Goal: Transaction & Acquisition: Register for event/course

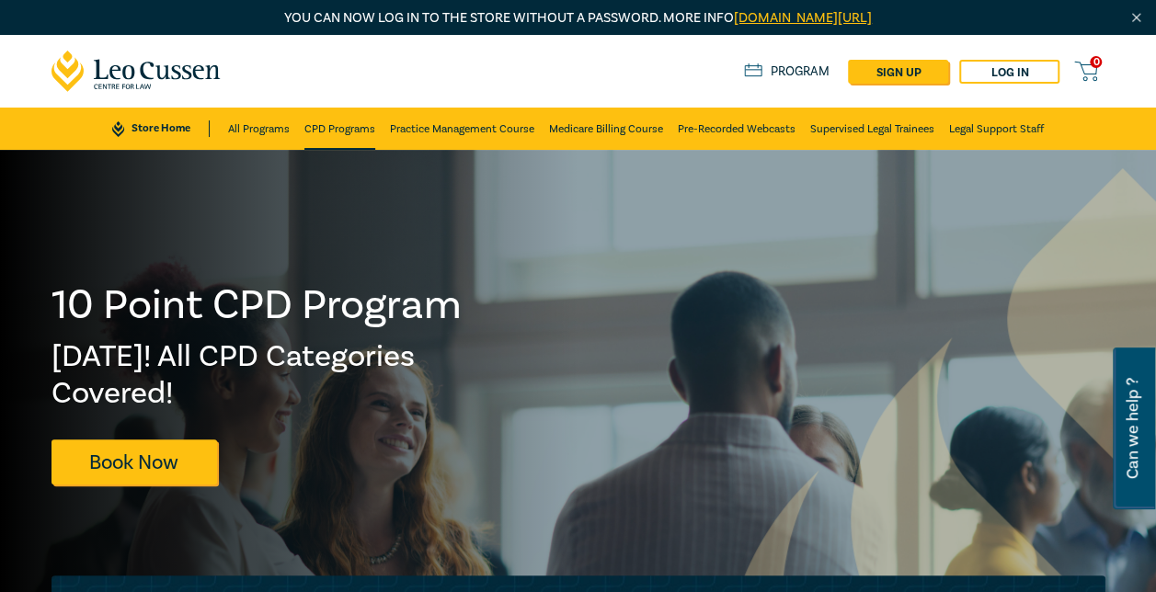
click at [343, 120] on link "CPD Programs" at bounding box center [339, 129] width 71 height 42
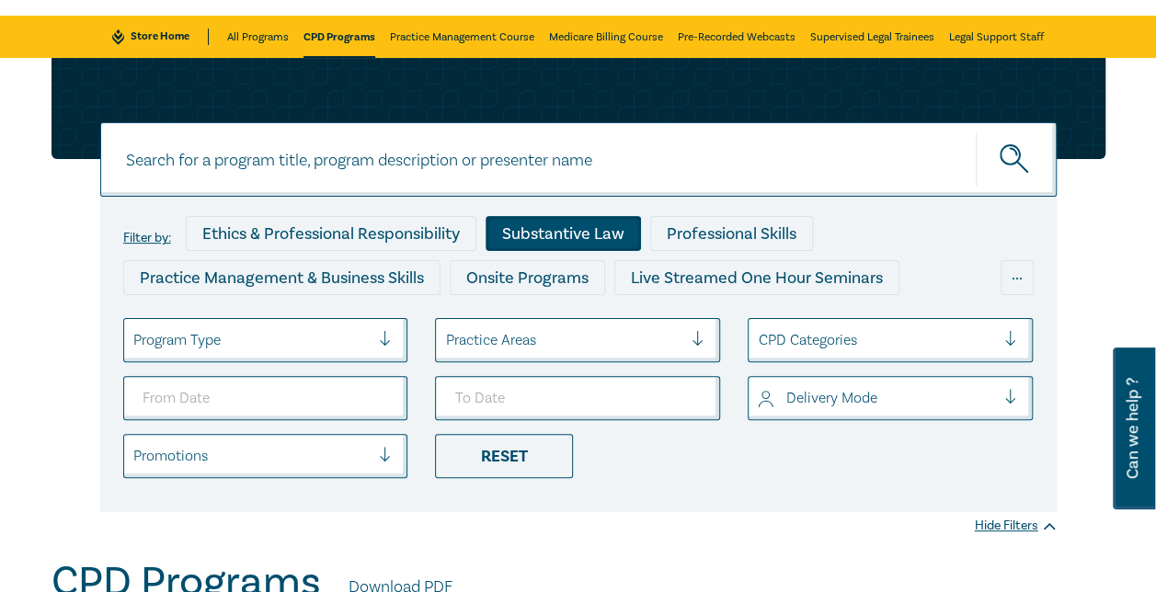
scroll to position [184, 0]
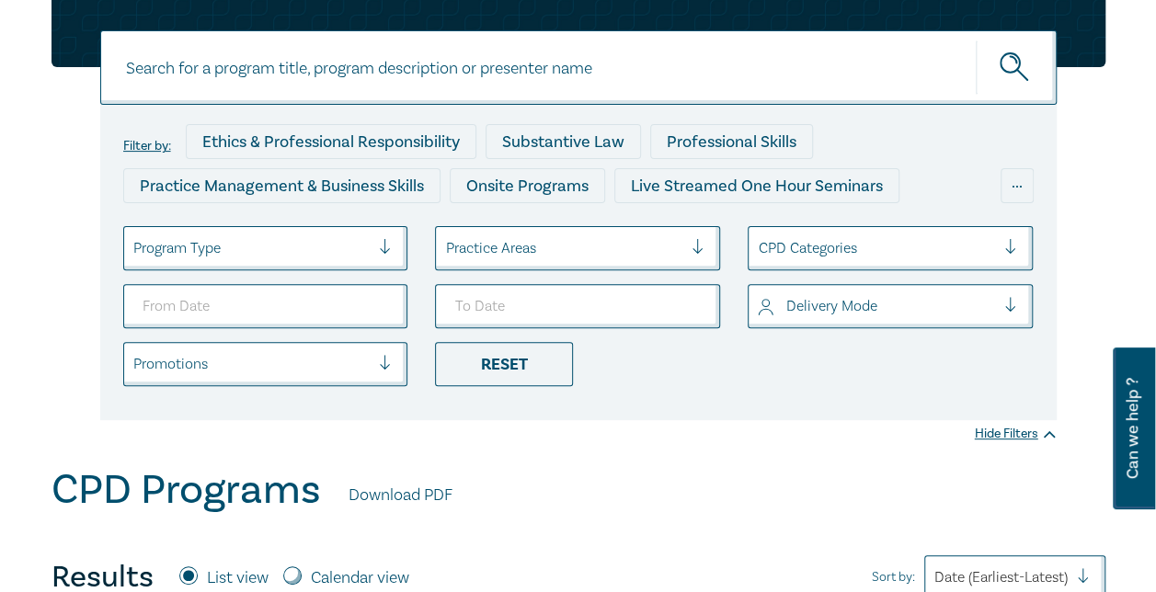
click at [458, 77] on input at bounding box center [578, 67] width 956 height 74
type input "ai in the law"
click at [976, 40] on button "submit" at bounding box center [1016, 68] width 81 height 56
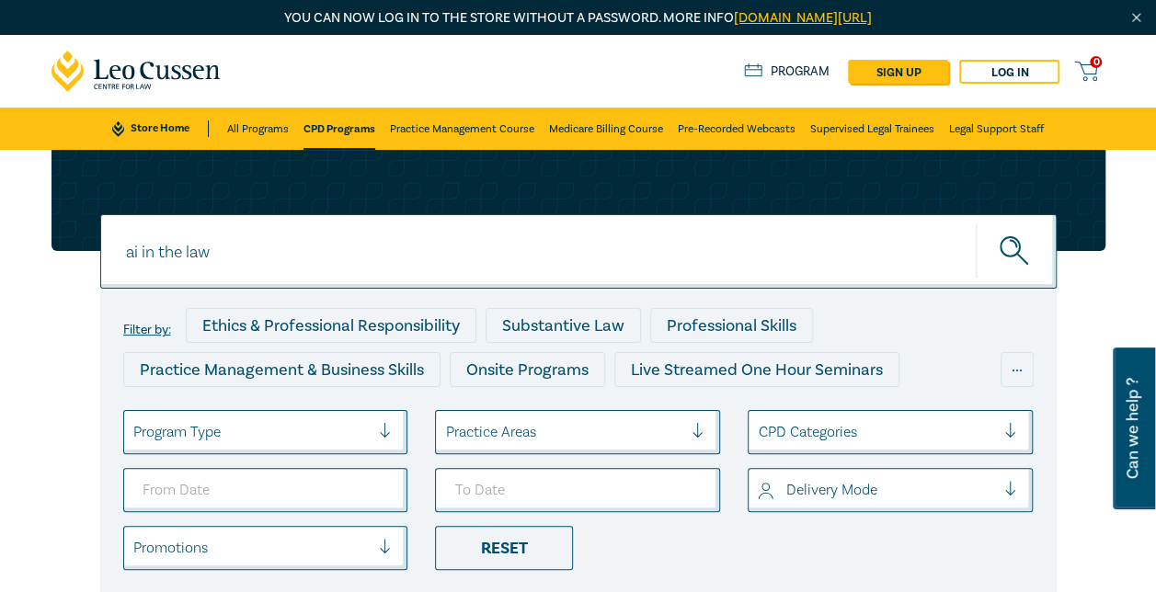
click at [1007, 255] on icon "submit" at bounding box center [1016, 252] width 32 height 32
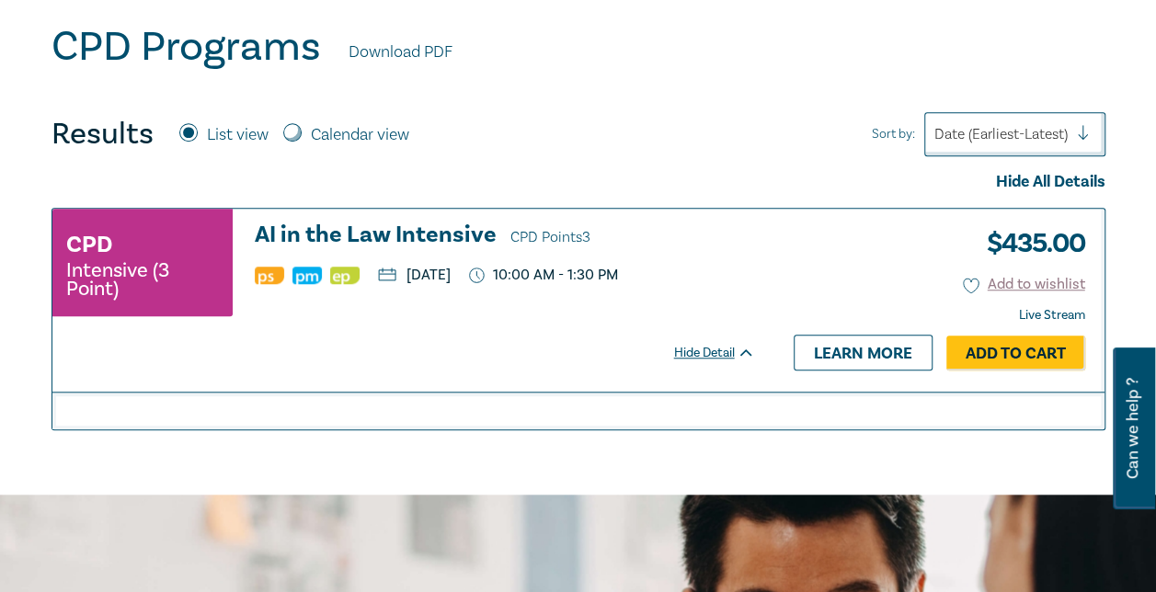
scroll to position [644, 0]
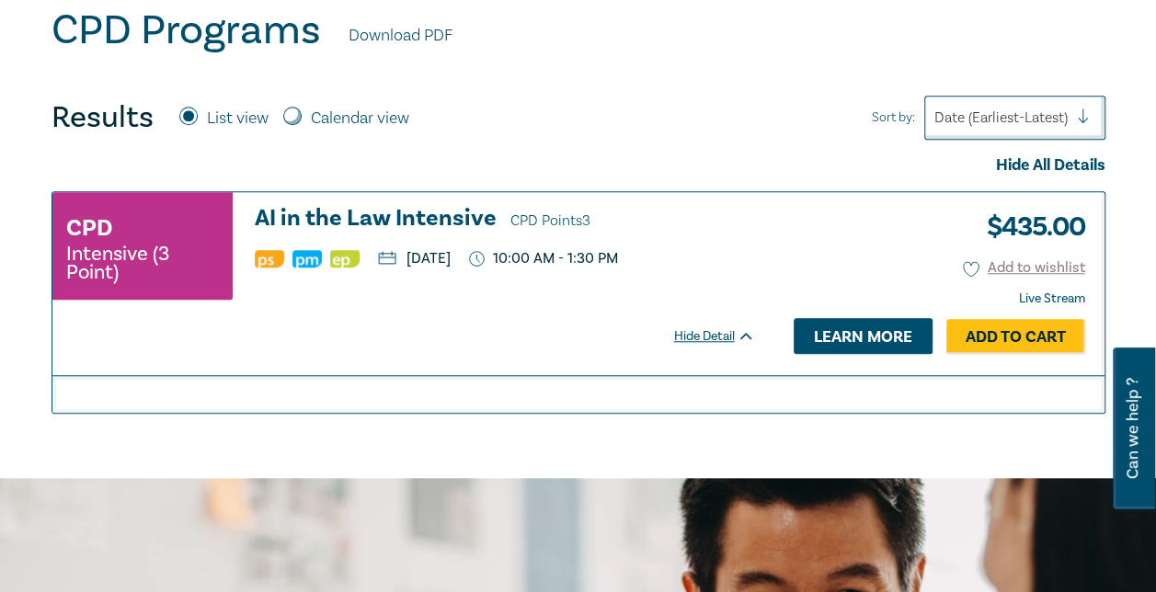
click at [885, 334] on link "Learn more" at bounding box center [863, 335] width 139 height 35
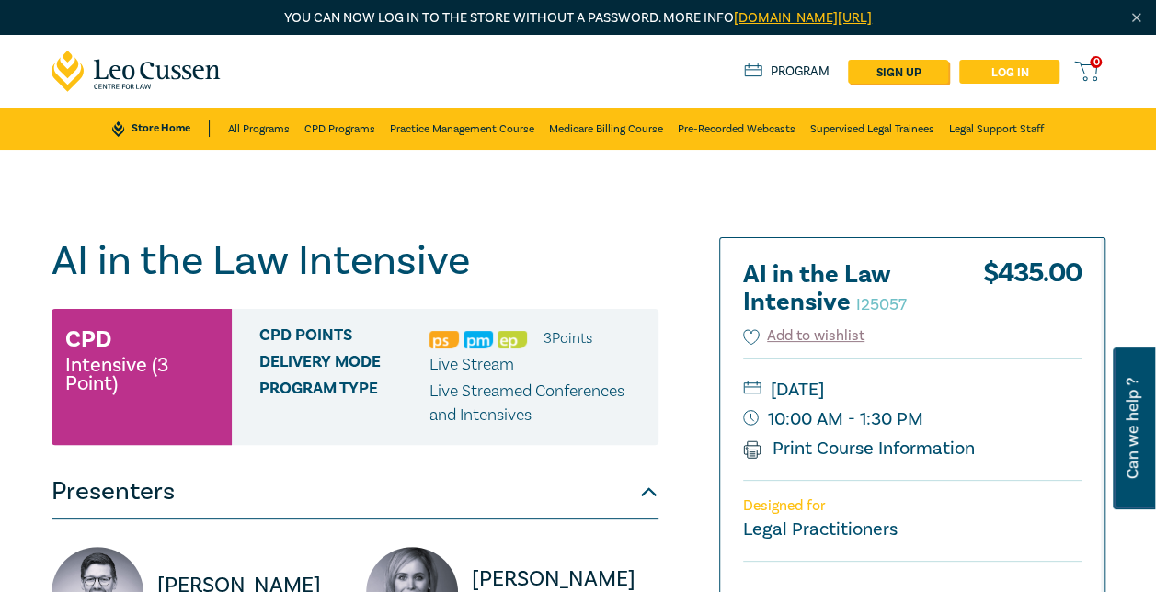
click at [1005, 80] on link "Log in" at bounding box center [1009, 72] width 100 height 24
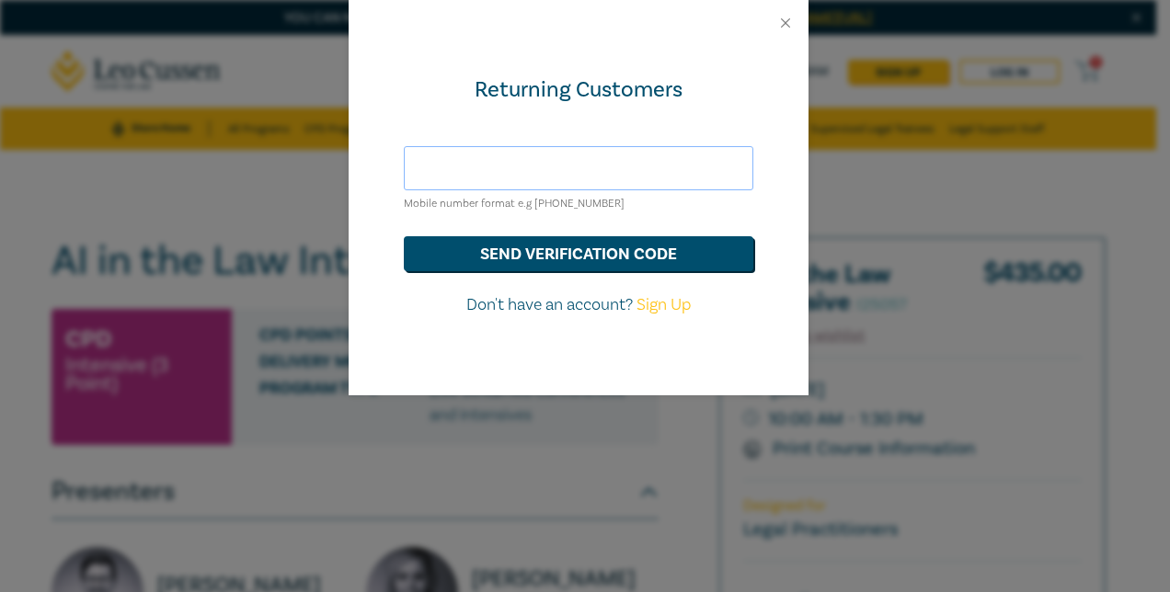
click at [611, 172] on input "text" at bounding box center [578, 168] width 349 height 44
type input "bpaterson@leocussen.edu.au"
click at [596, 263] on button "send verification code" at bounding box center [578, 253] width 349 height 35
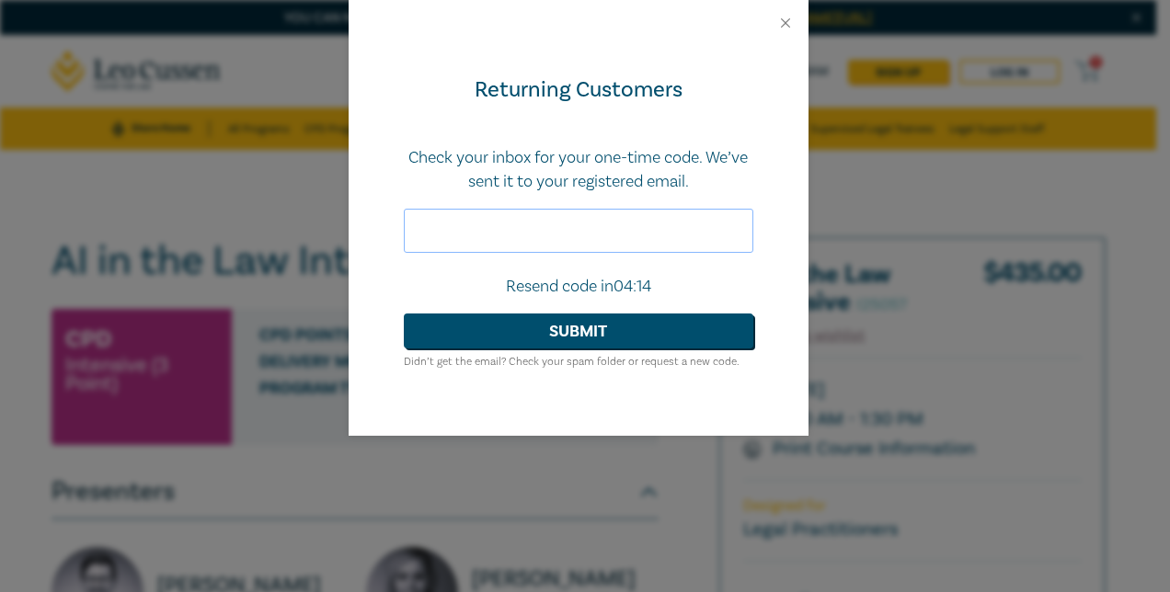
click at [495, 234] on input "text" at bounding box center [578, 231] width 349 height 44
type input "174897"
click at [404, 314] on button "Submit" at bounding box center [578, 331] width 349 height 35
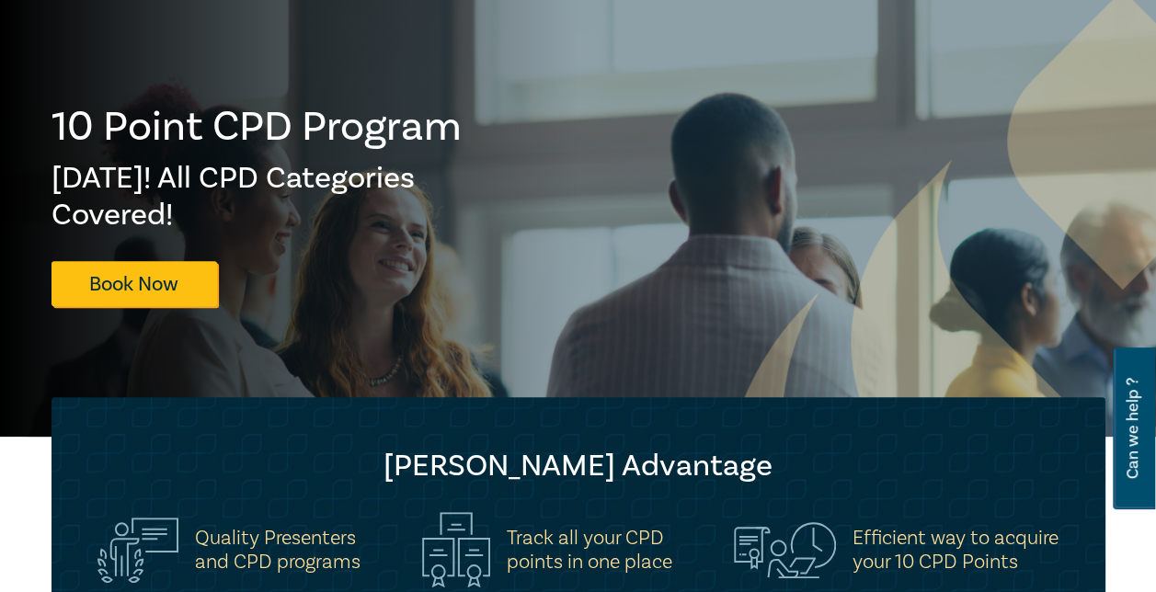
scroll to position [460, 0]
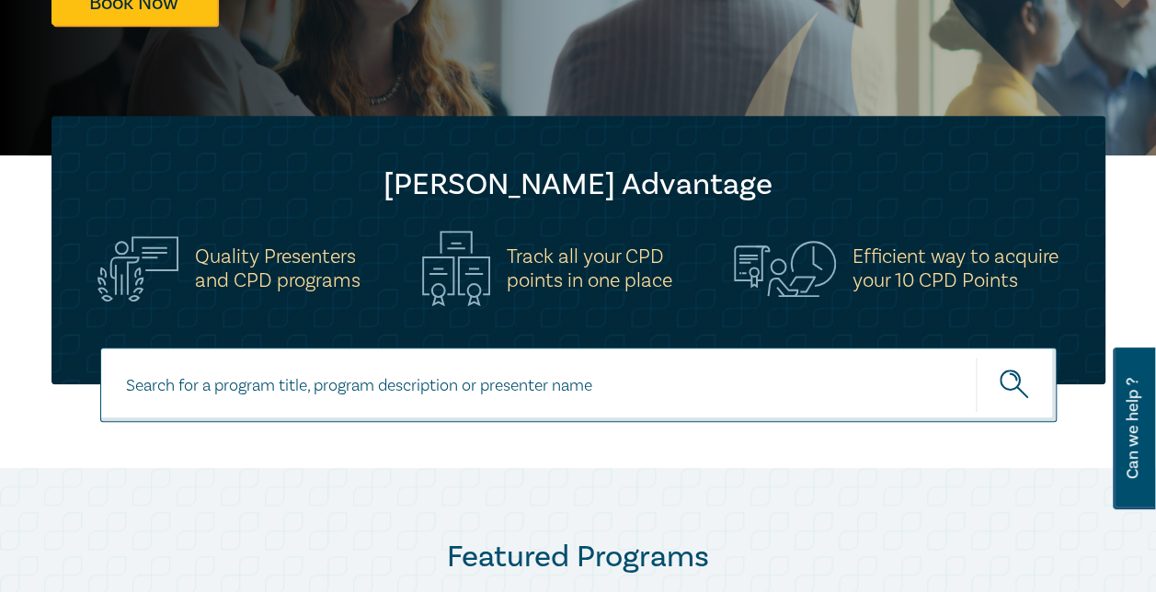
click at [576, 374] on input at bounding box center [578, 385] width 956 height 74
type input "ai in the law"
click at [976, 357] on button "submit" at bounding box center [1016, 385] width 81 height 56
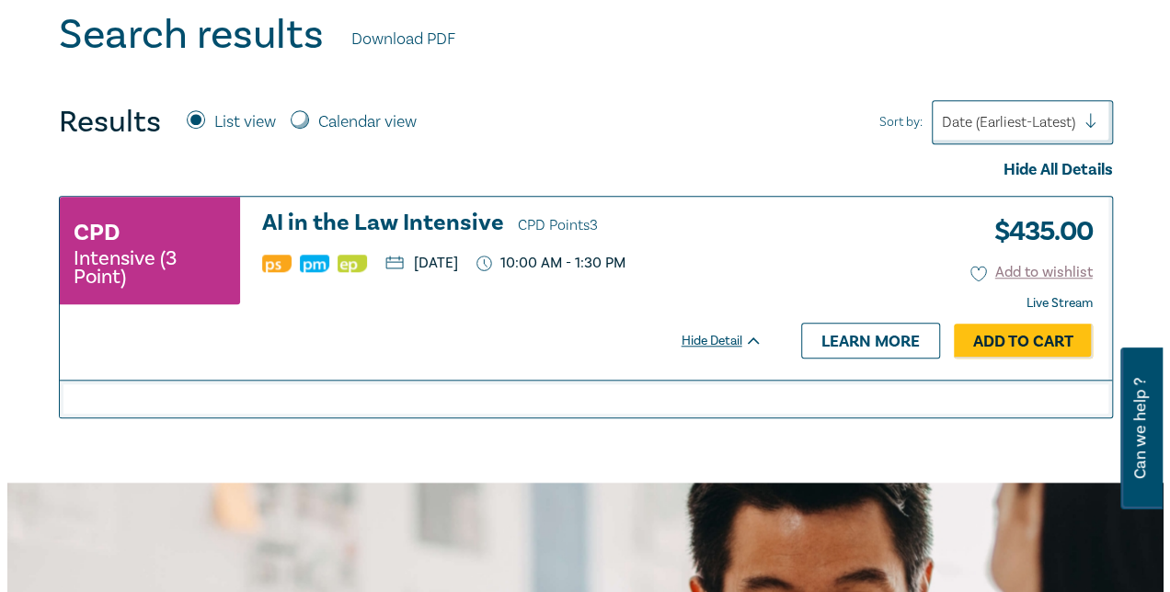
scroll to position [828, 0]
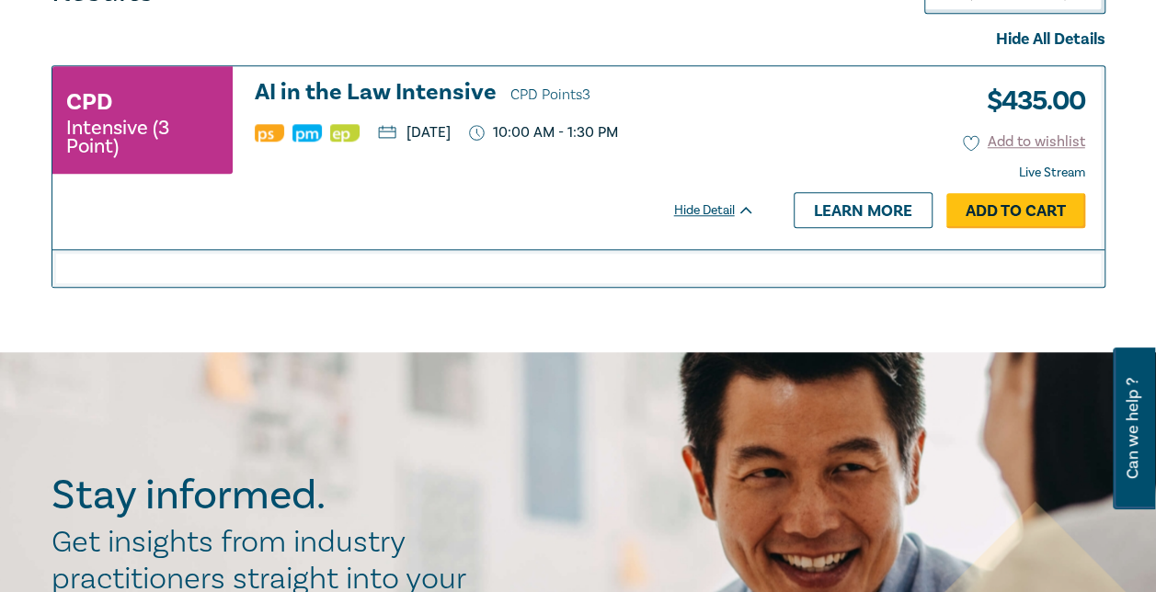
click at [975, 213] on link "Add to Cart" at bounding box center [1015, 210] width 139 height 35
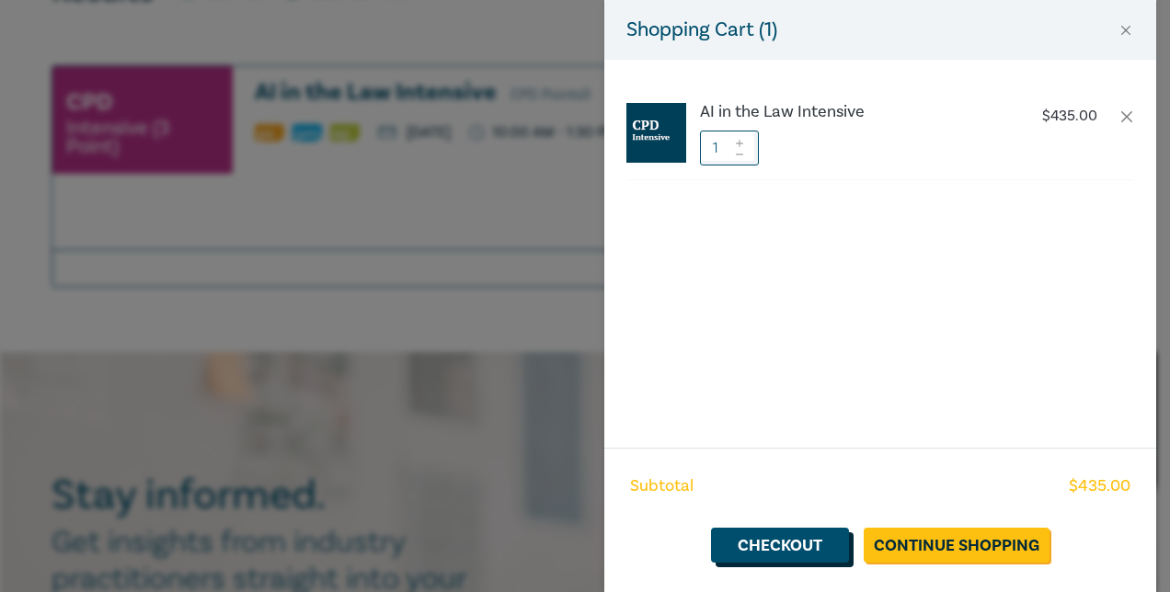
drag, startPoint x: 821, startPoint y: 539, endPoint x: 865, endPoint y: 515, distance: 50.2
click at [821, 539] on link "Checkout" at bounding box center [780, 545] width 138 height 35
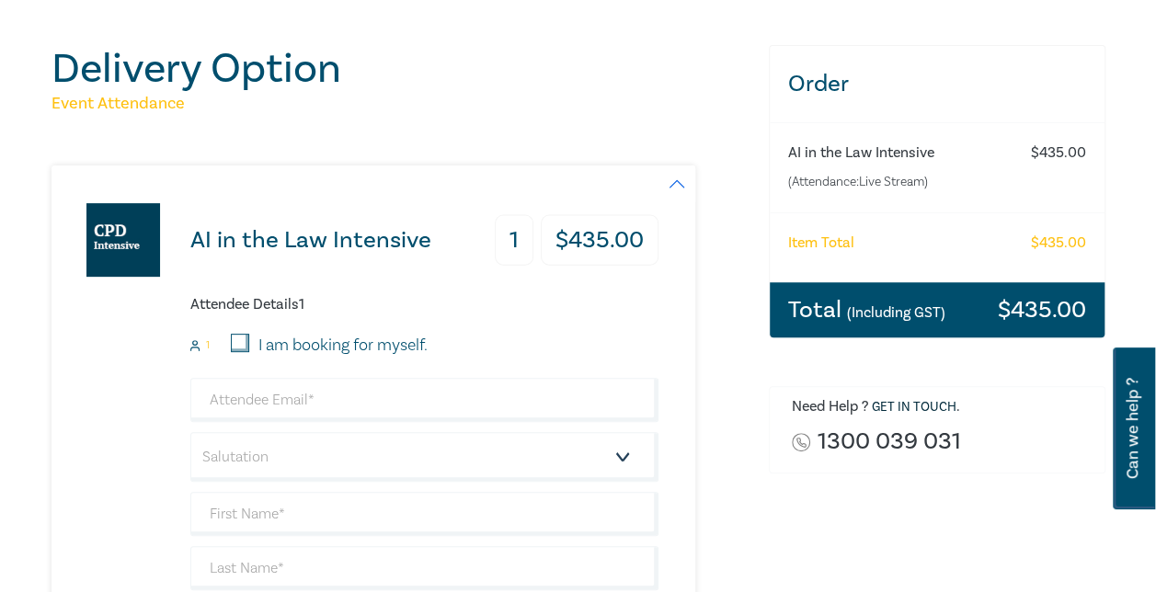
scroll to position [276, 0]
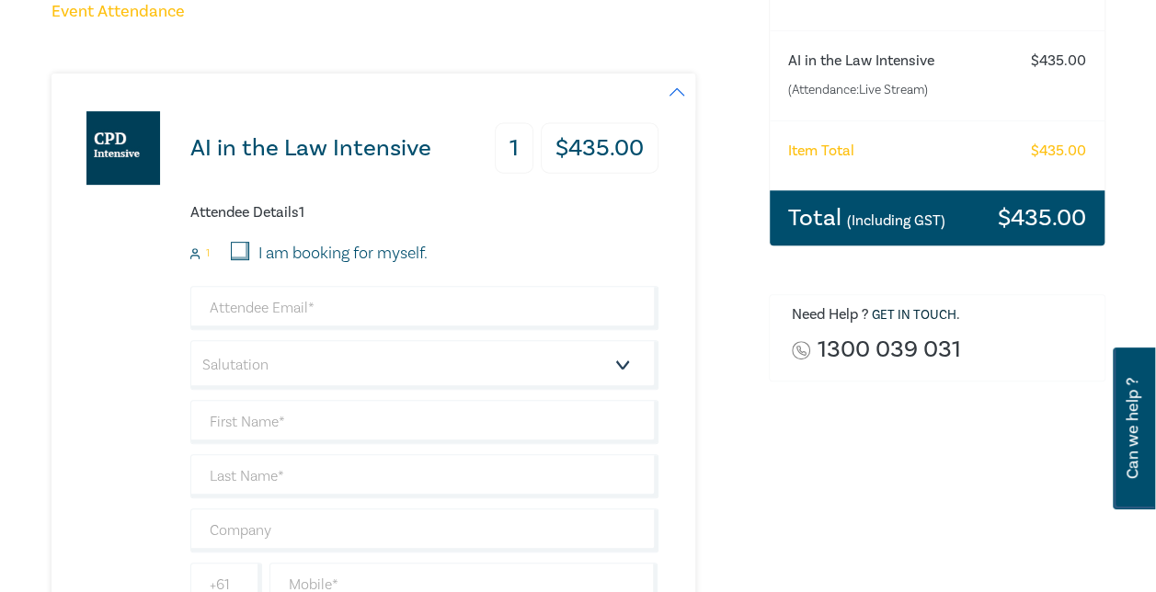
click at [241, 256] on input "I am booking for myself." at bounding box center [240, 251] width 18 height 18
checkbox input "true"
type input "bpaterson@leocussen.edu.au"
type input "Bianca"
type input "Paterson"
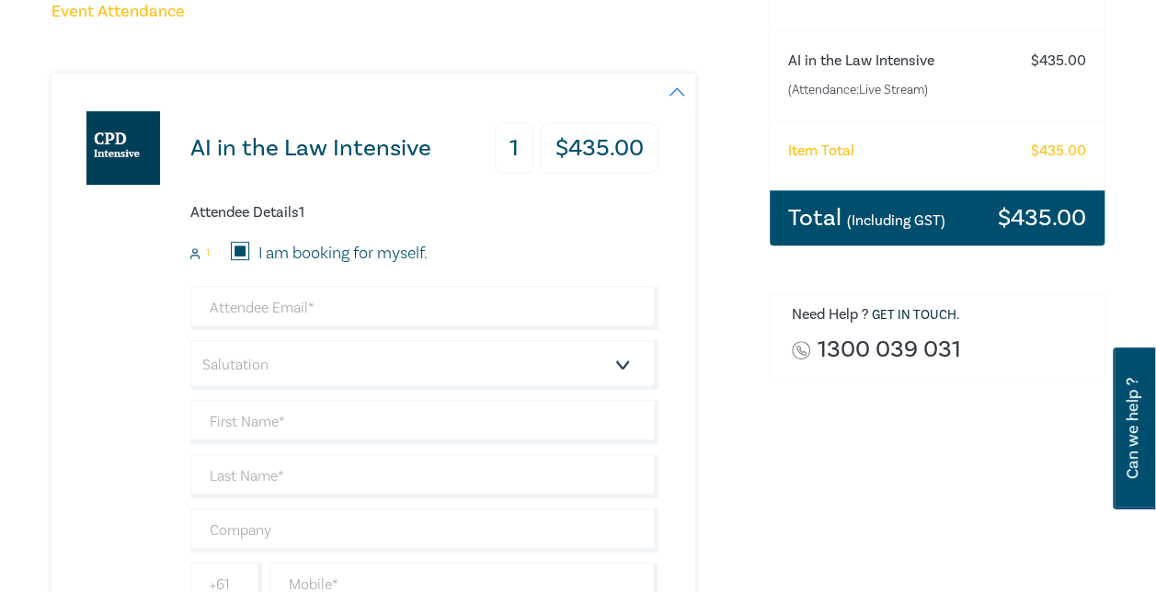
type input "0419033592"
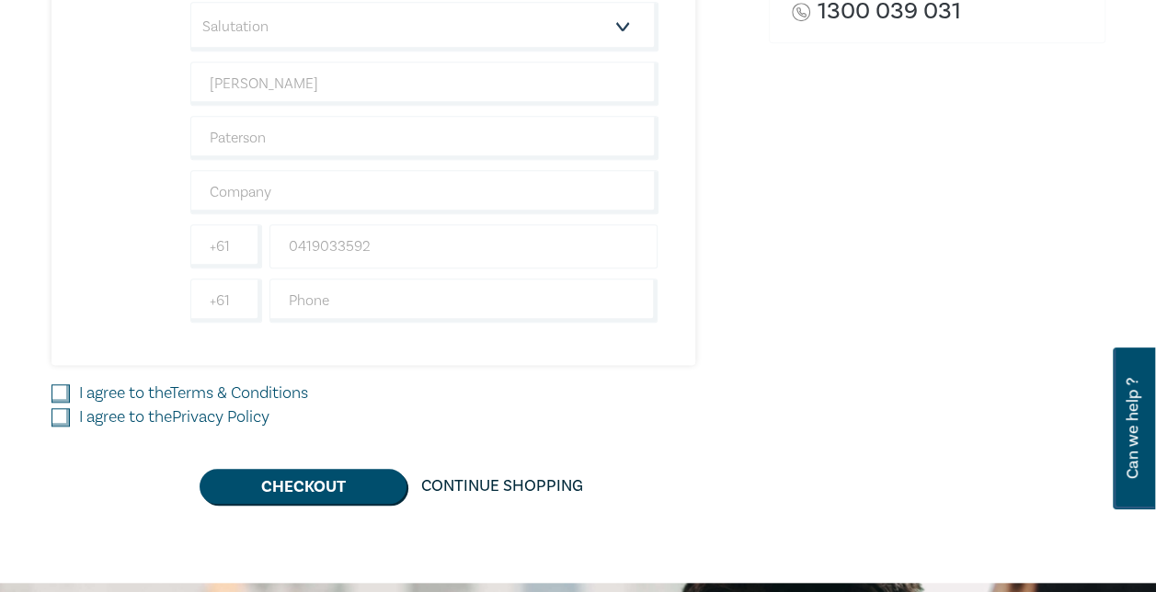
scroll to position [644, 0]
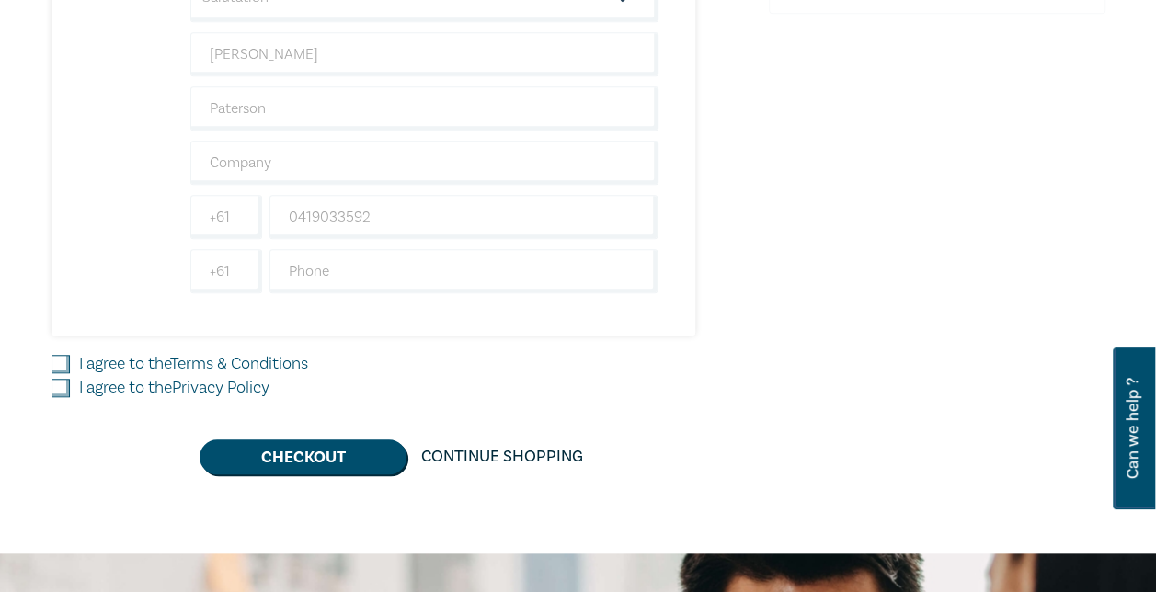
click at [65, 362] on input "I agree to the Terms & Conditions" at bounding box center [60, 364] width 18 height 18
checkbox input "true"
click at [58, 388] on input "I agree to the Privacy Policy" at bounding box center [60, 388] width 18 height 18
checkbox input "true"
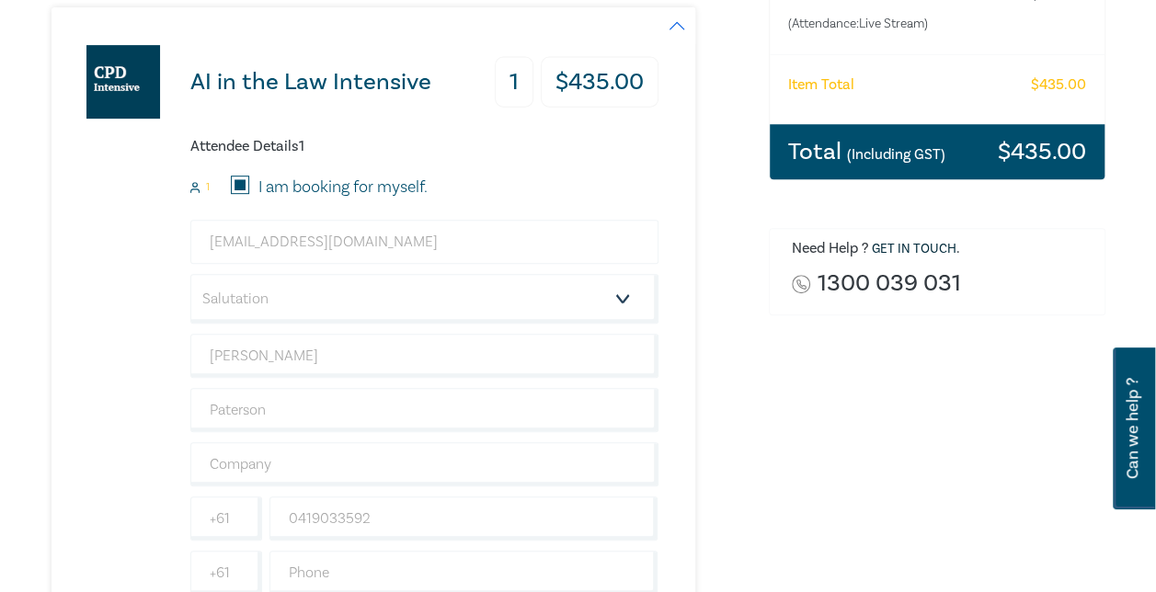
scroll to position [368, 0]
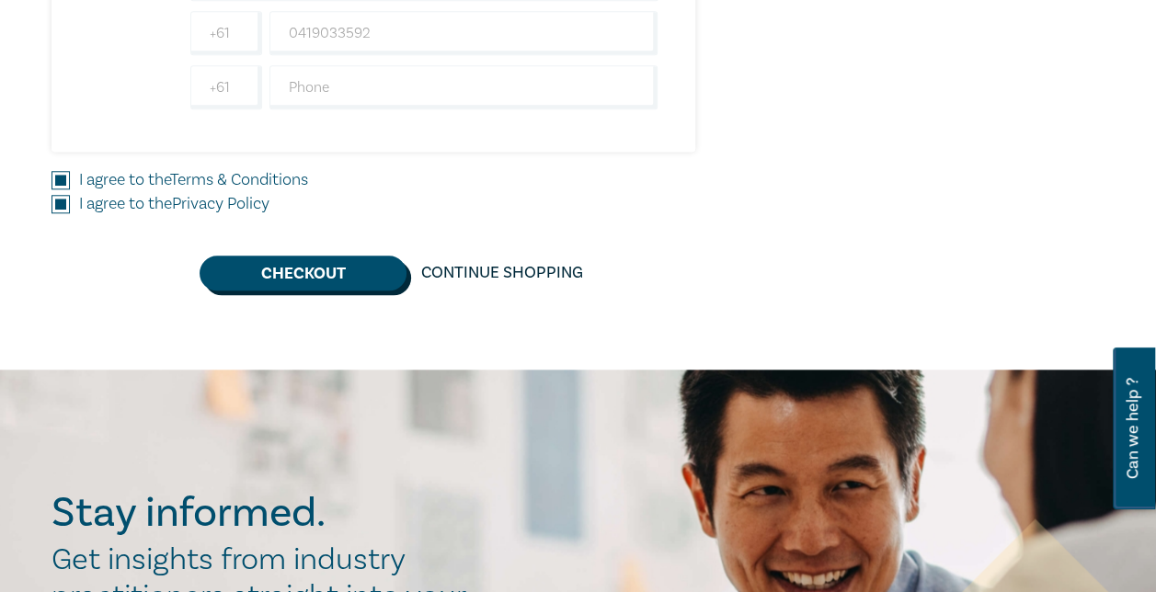
click at [326, 279] on button "Checkout" at bounding box center [303, 273] width 207 height 35
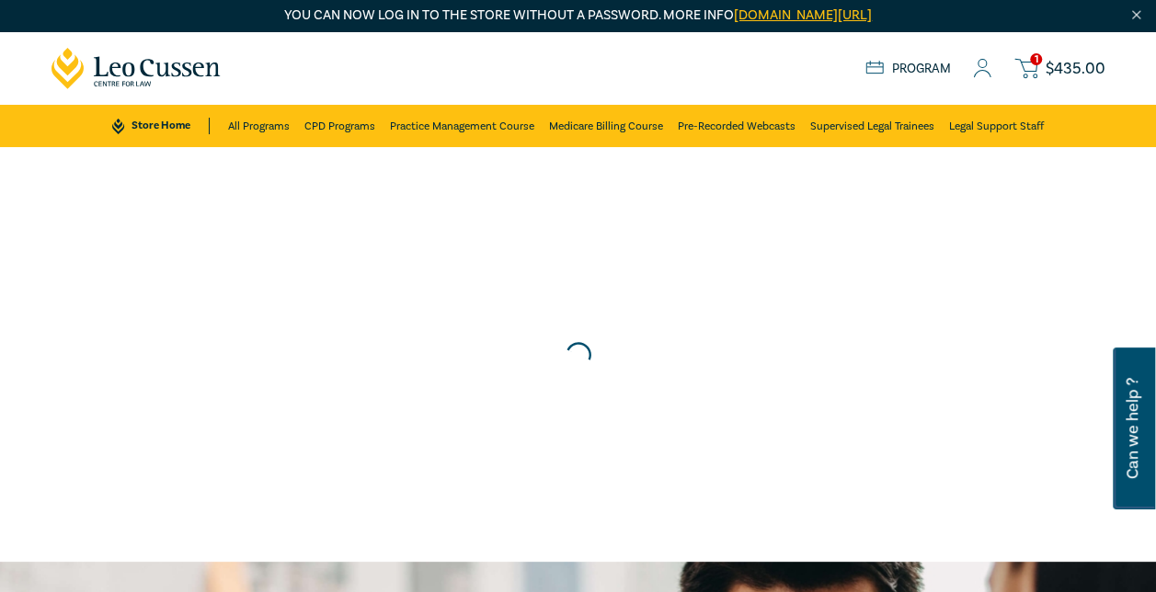
scroll to position [0, 0]
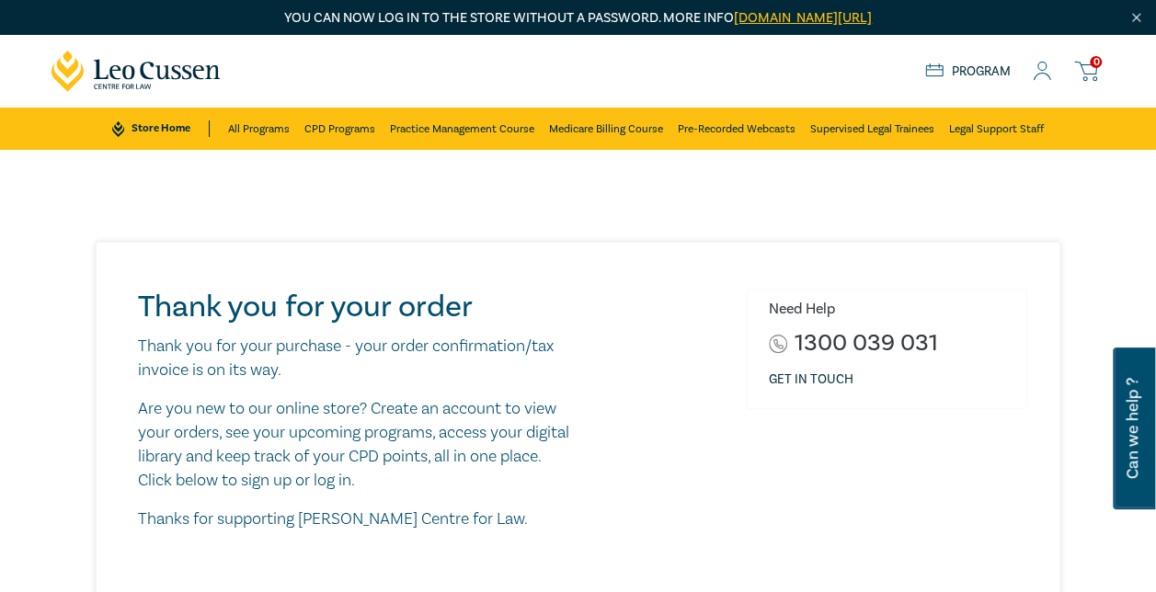
click at [960, 66] on link "Program" at bounding box center [968, 71] width 86 height 17
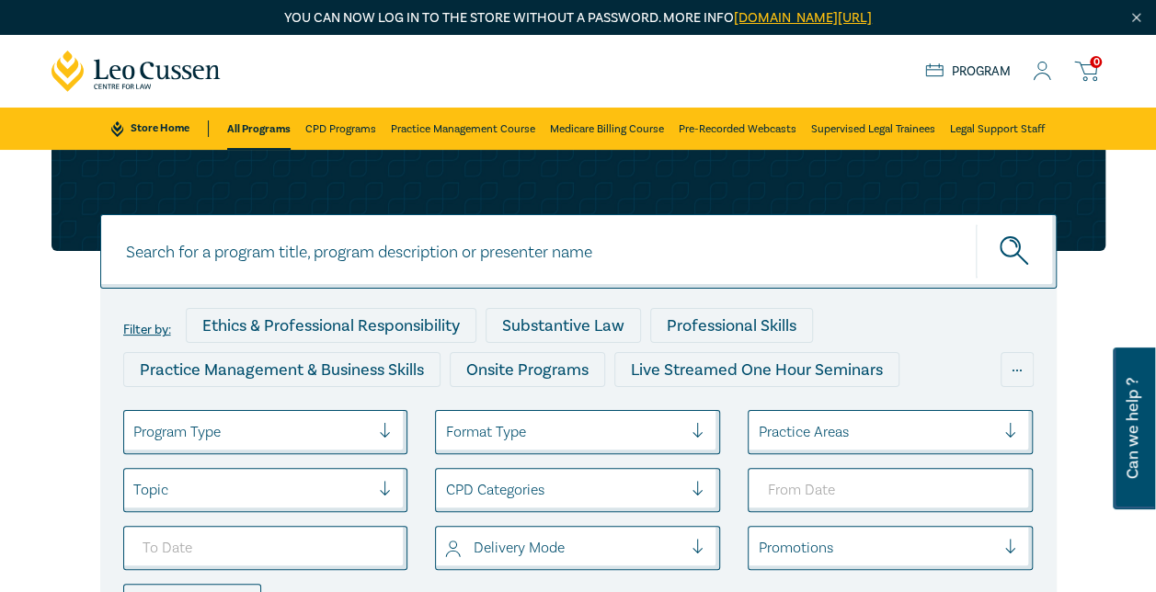
click at [494, 256] on input at bounding box center [578, 251] width 956 height 74
type input "ai in the law"
click at [976, 223] on button "submit" at bounding box center [1016, 251] width 81 height 56
click at [1011, 241] on icon "submit" at bounding box center [1013, 244] width 6 height 6
click at [1012, 246] on icon "submit" at bounding box center [1016, 252] width 32 height 32
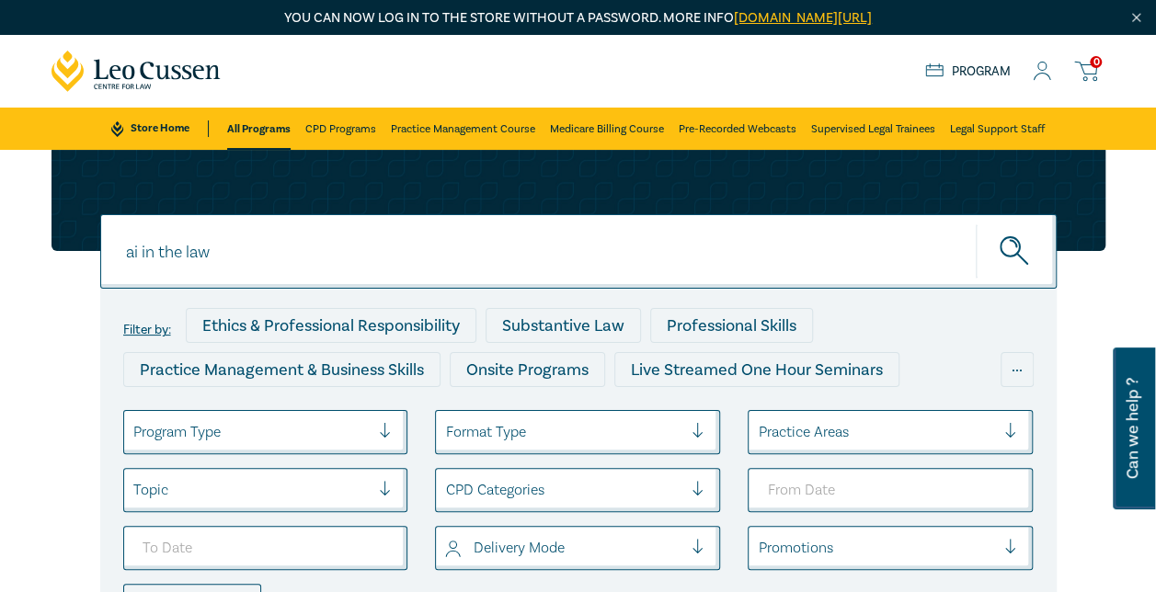
click at [1012, 247] on icon "submit" at bounding box center [1016, 252] width 32 height 32
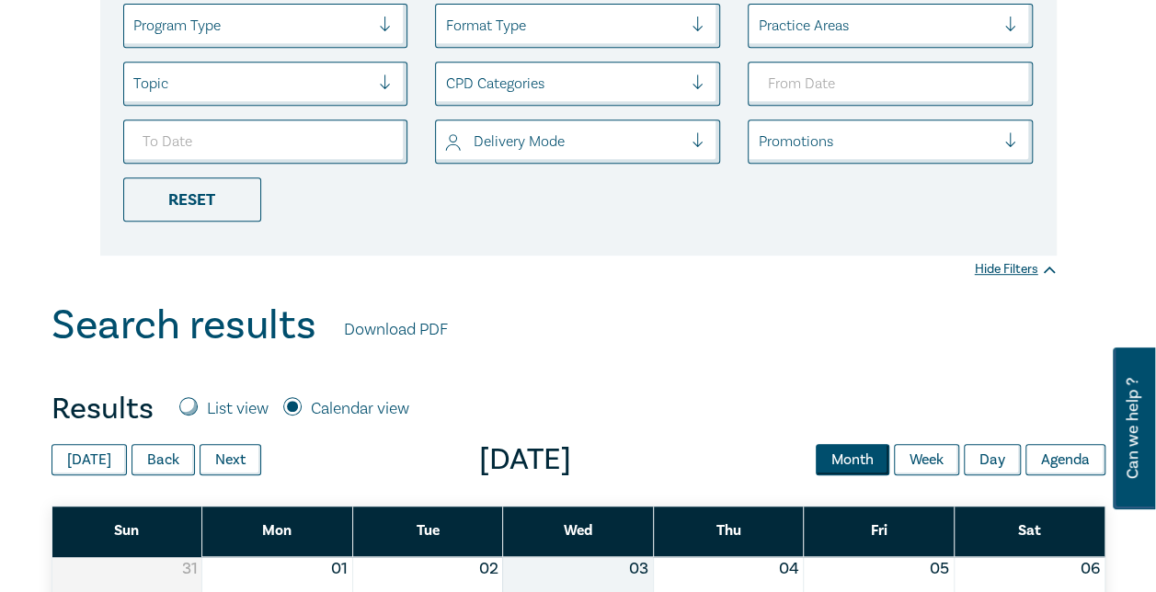
scroll to position [589, 0]
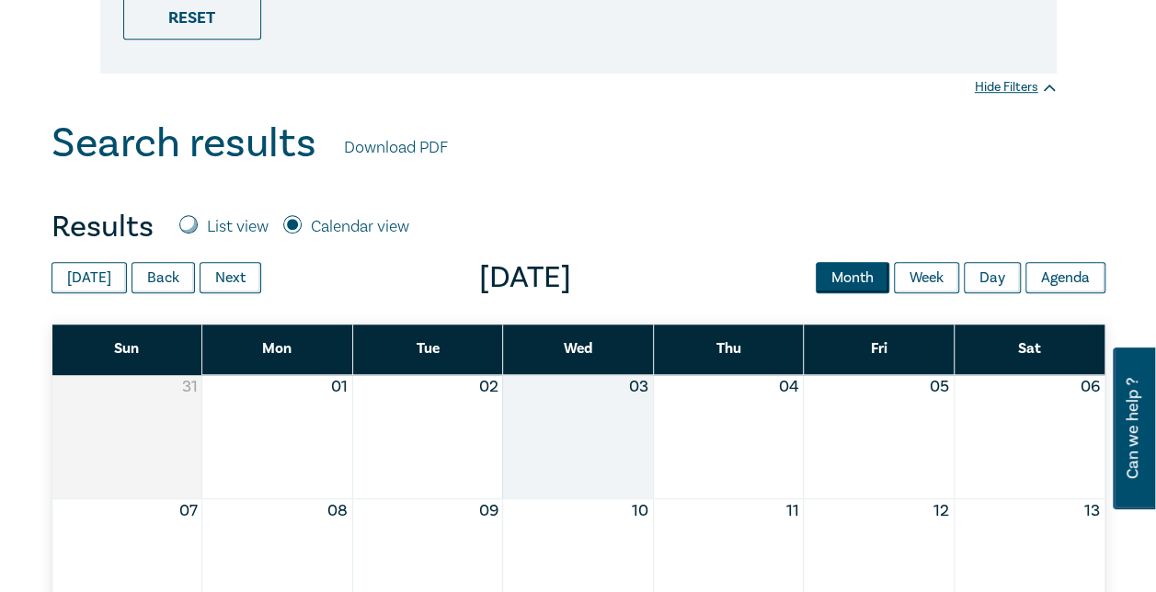
click at [184, 226] on input "List view" at bounding box center [188, 224] width 18 height 18
radio input "true"
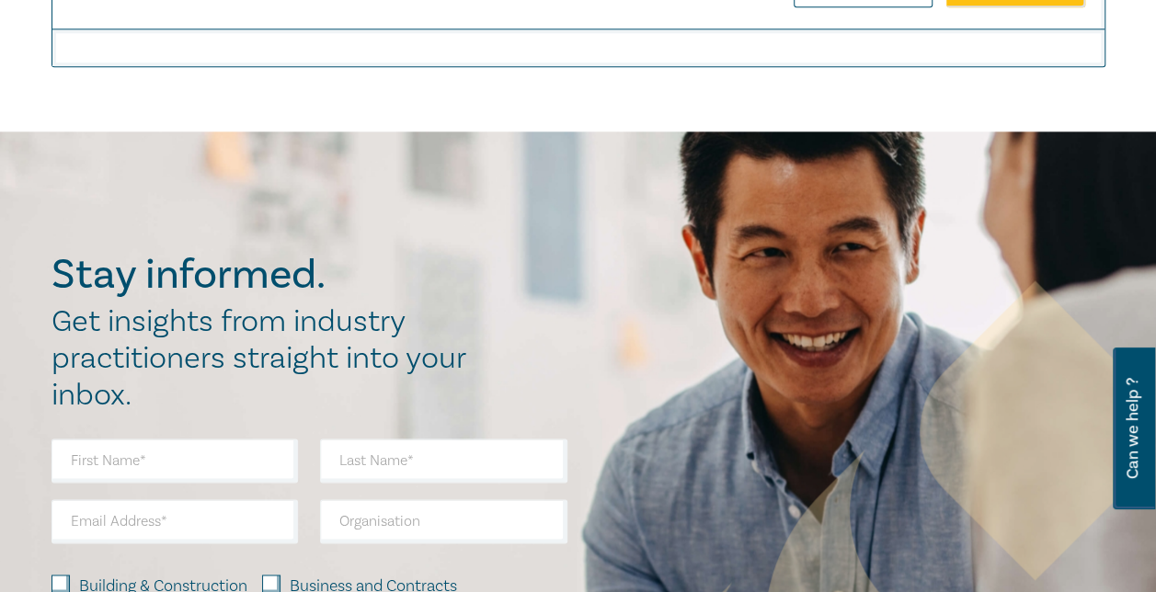
scroll to position [681, 0]
